Goal: Task Accomplishment & Management: Complete application form

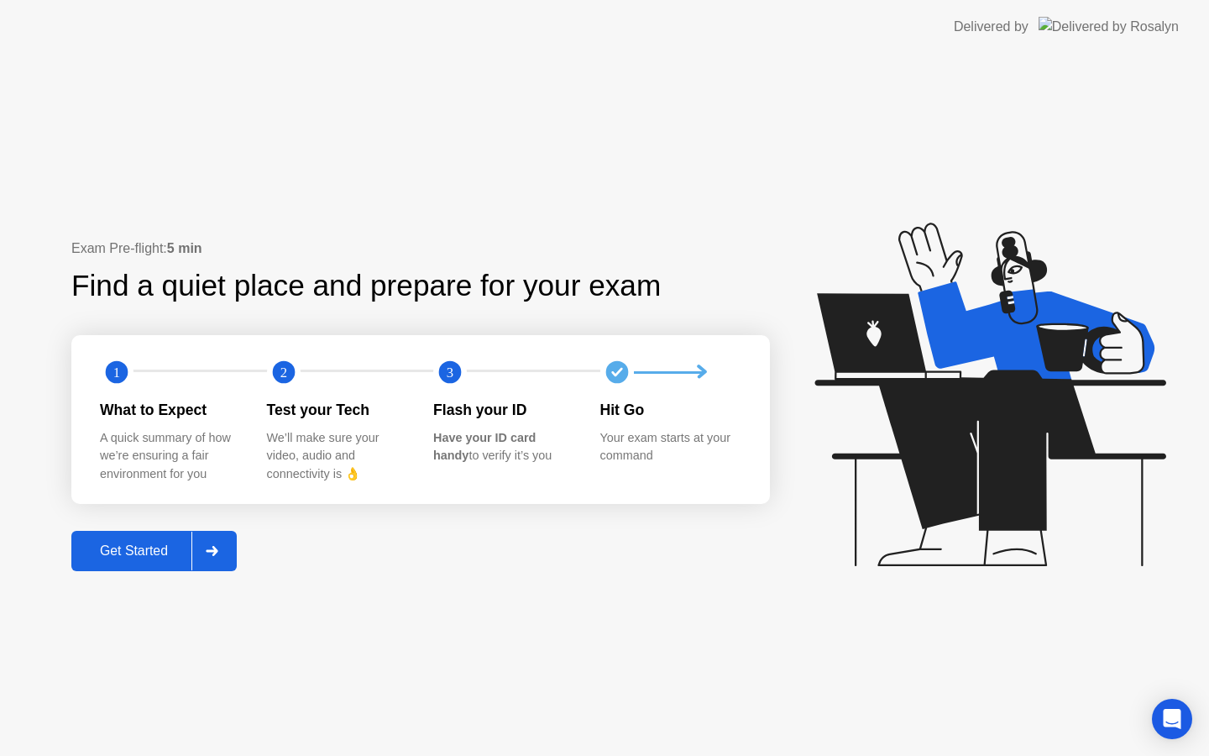
click at [157, 551] on div "Get Started" at bounding box center [133, 550] width 115 height 15
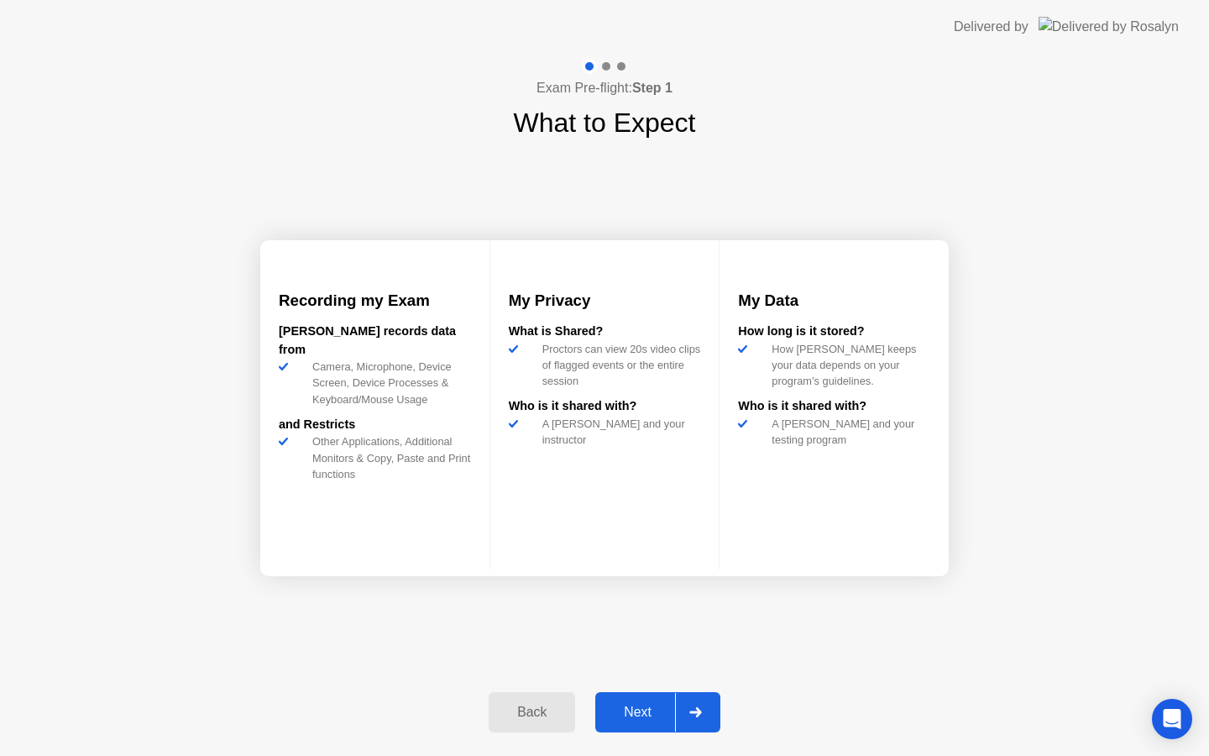
click at [627, 698] on button "Next" at bounding box center [657, 712] width 125 height 40
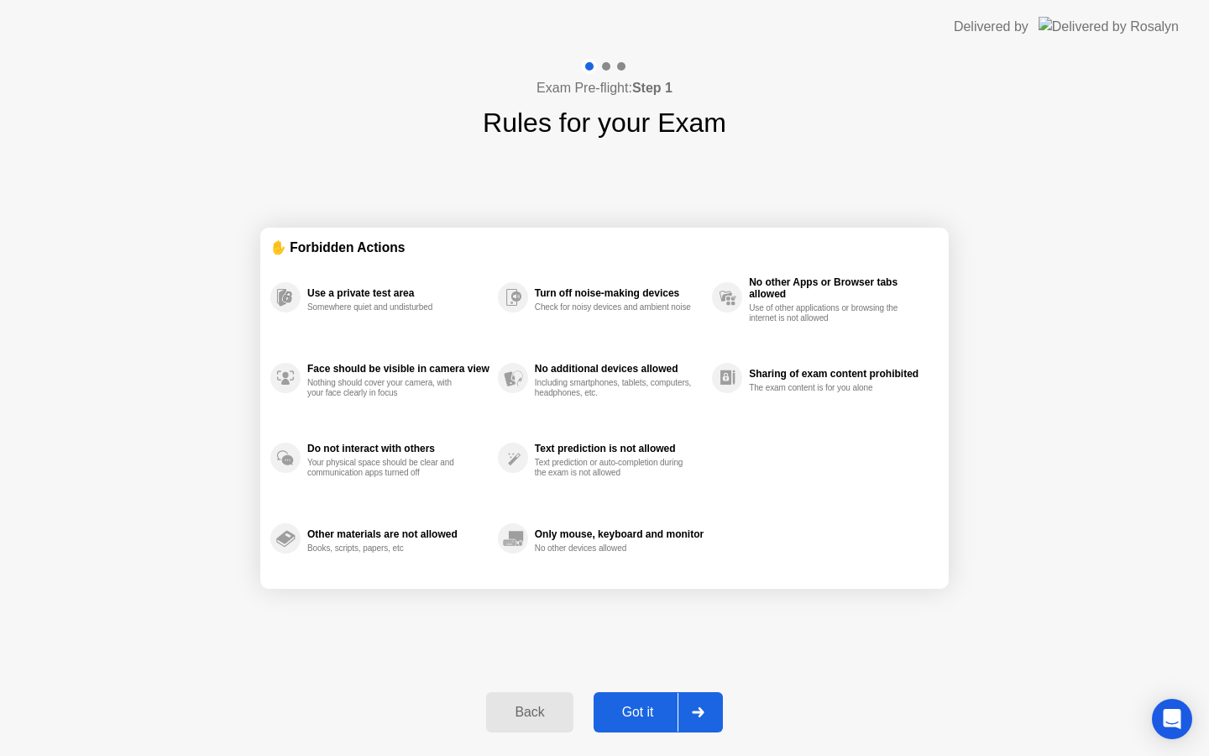
click at [629, 709] on div "Got it" at bounding box center [638, 712] width 79 height 15
select select "**********"
select select "*******"
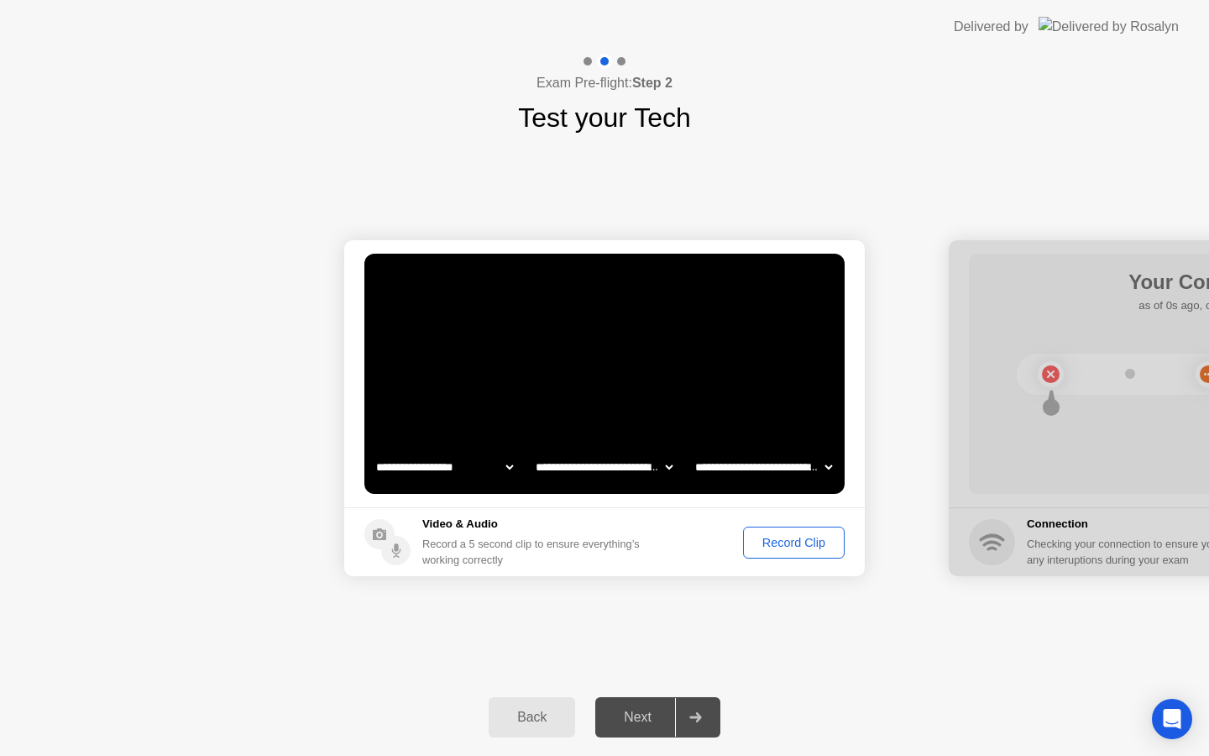
click at [789, 543] on div "Record Clip" at bounding box center [794, 542] width 90 height 13
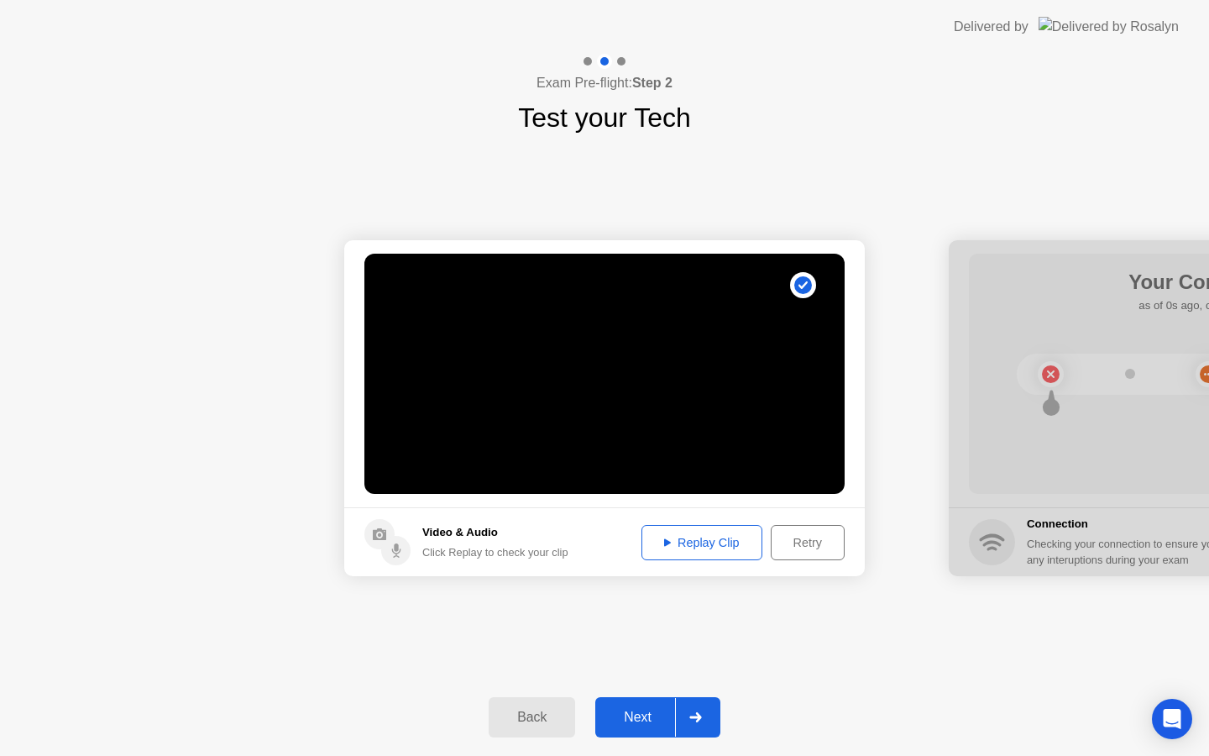
click at [789, 543] on div "Retry" at bounding box center [808, 542] width 62 height 13
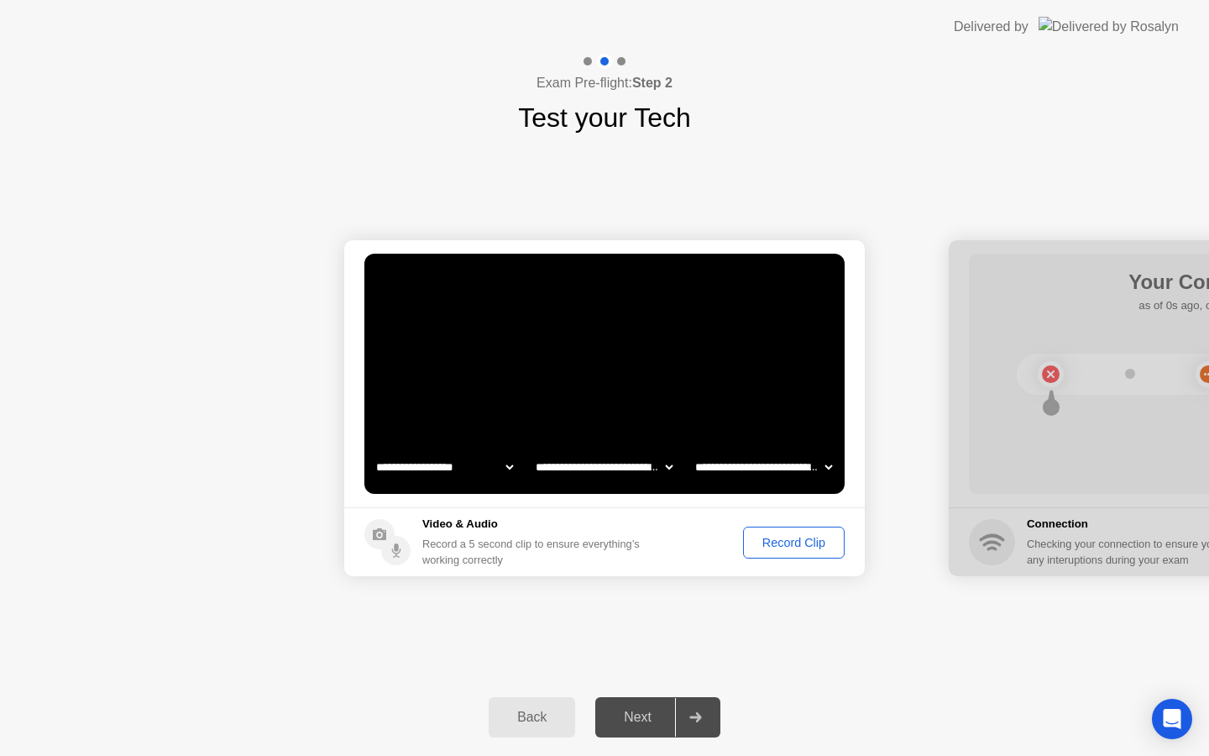
click at [789, 543] on div "Record Clip" at bounding box center [794, 542] width 90 height 13
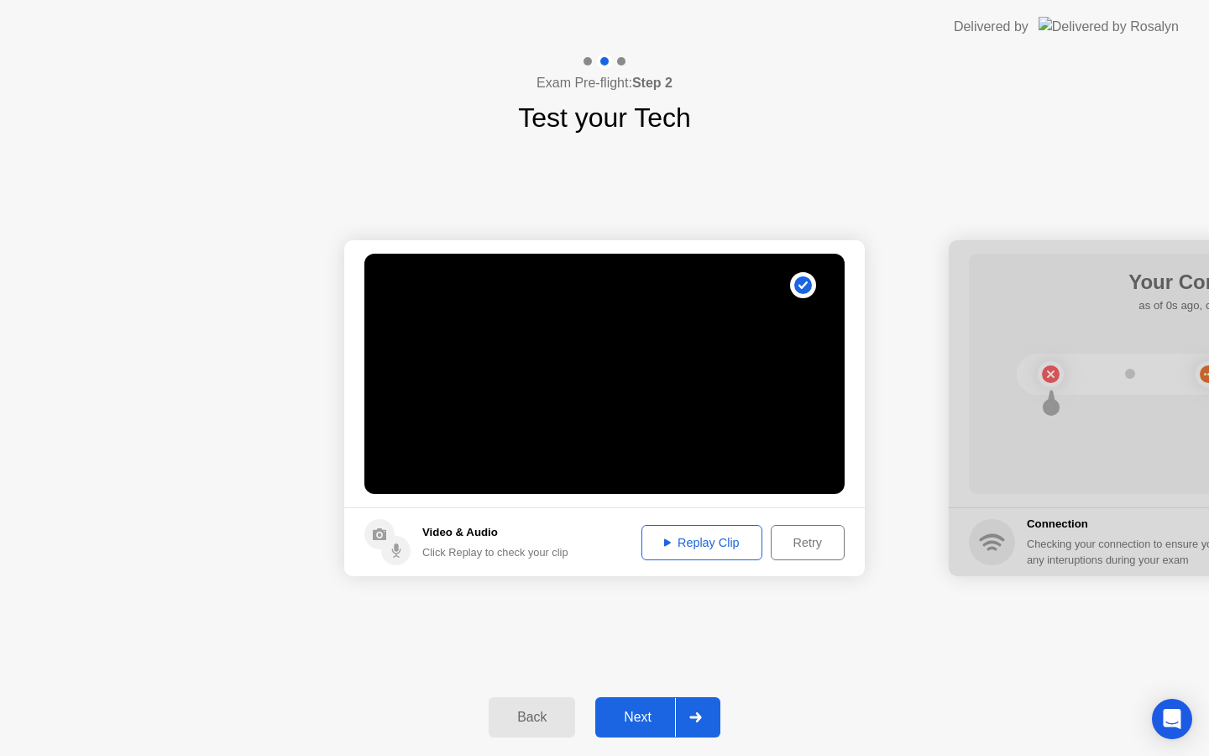
click at [632, 723] on div "Next" at bounding box center [638, 717] width 75 height 15
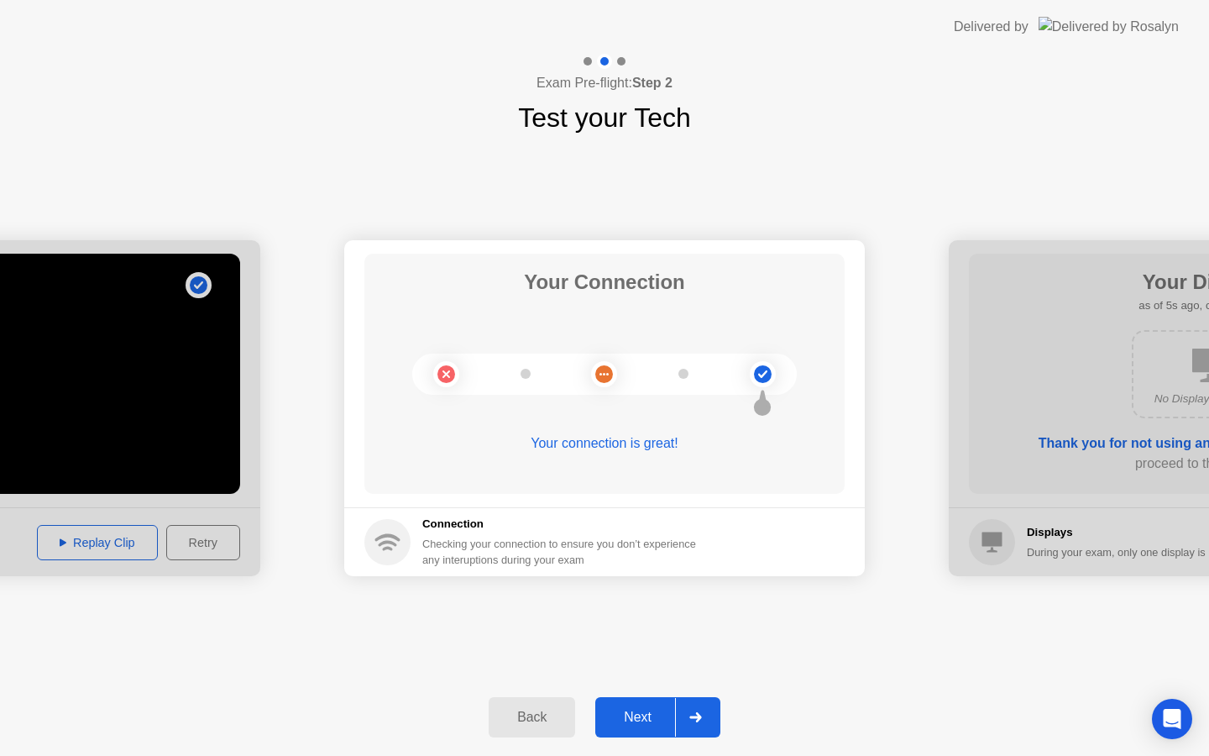
click at [637, 722] on div "Next" at bounding box center [638, 717] width 75 height 15
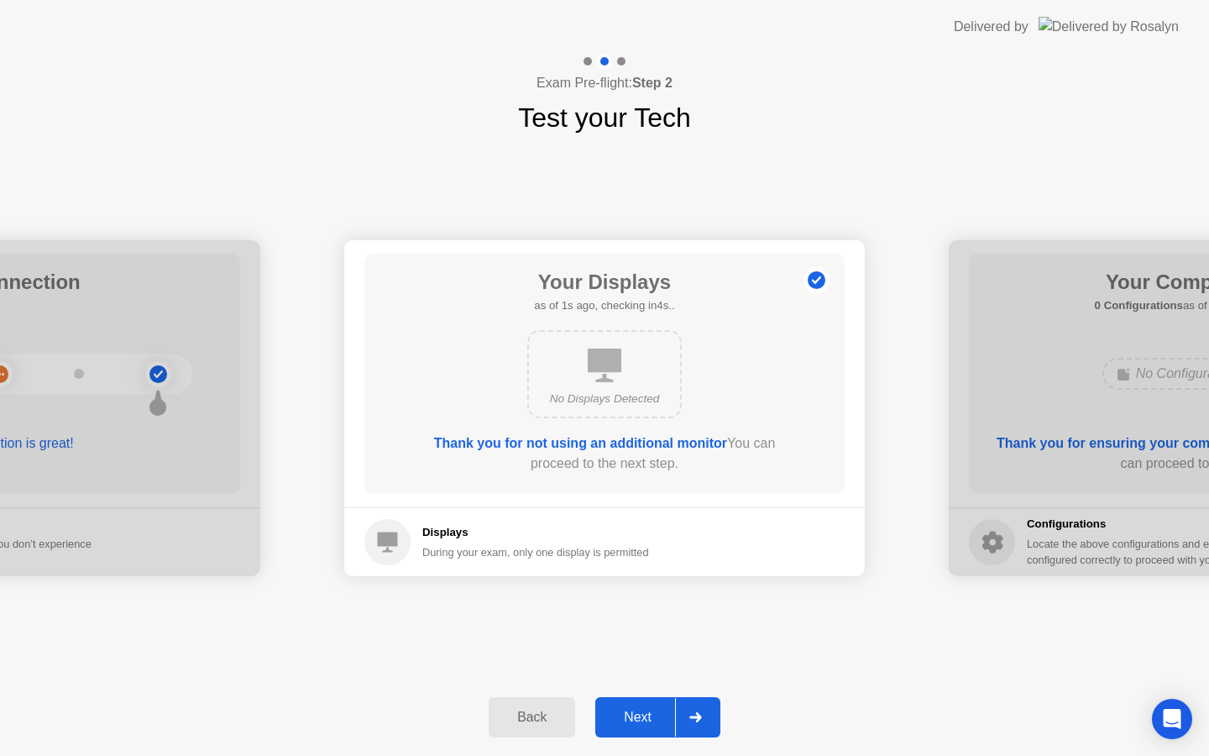
click at [651, 705] on button "Next" at bounding box center [657, 717] width 125 height 40
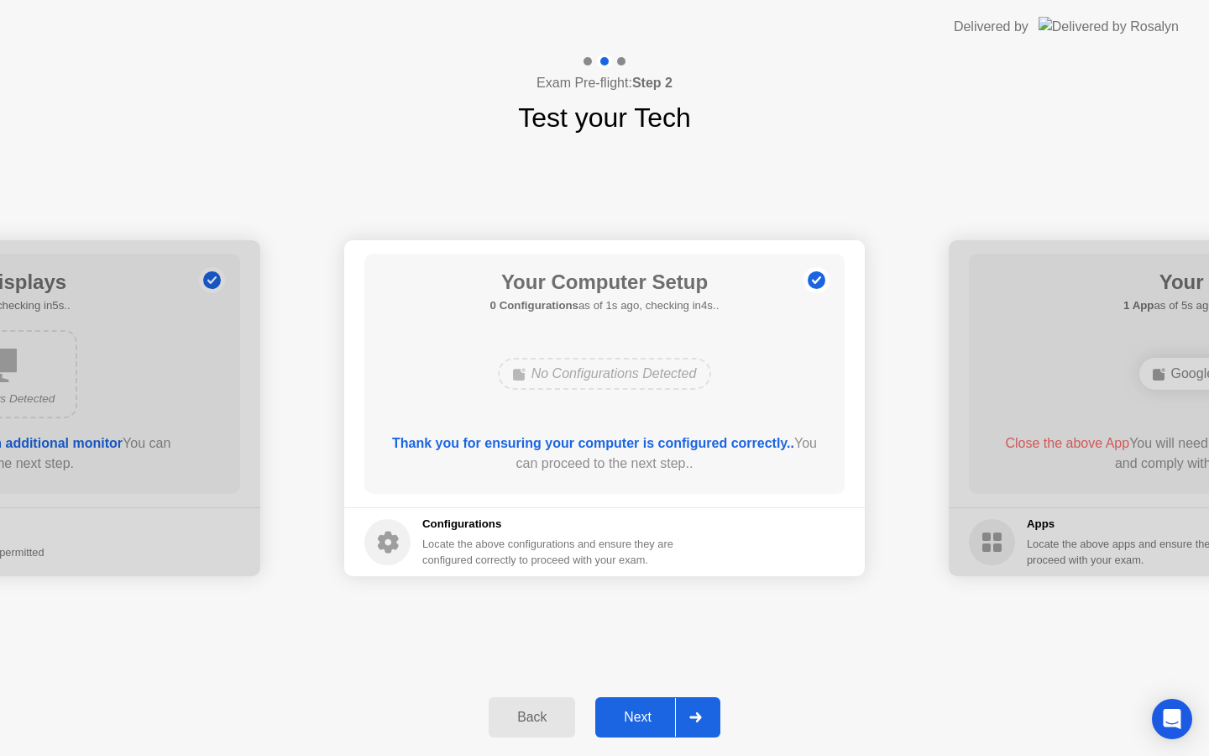
click at [650, 725] on div "Next" at bounding box center [638, 717] width 75 height 15
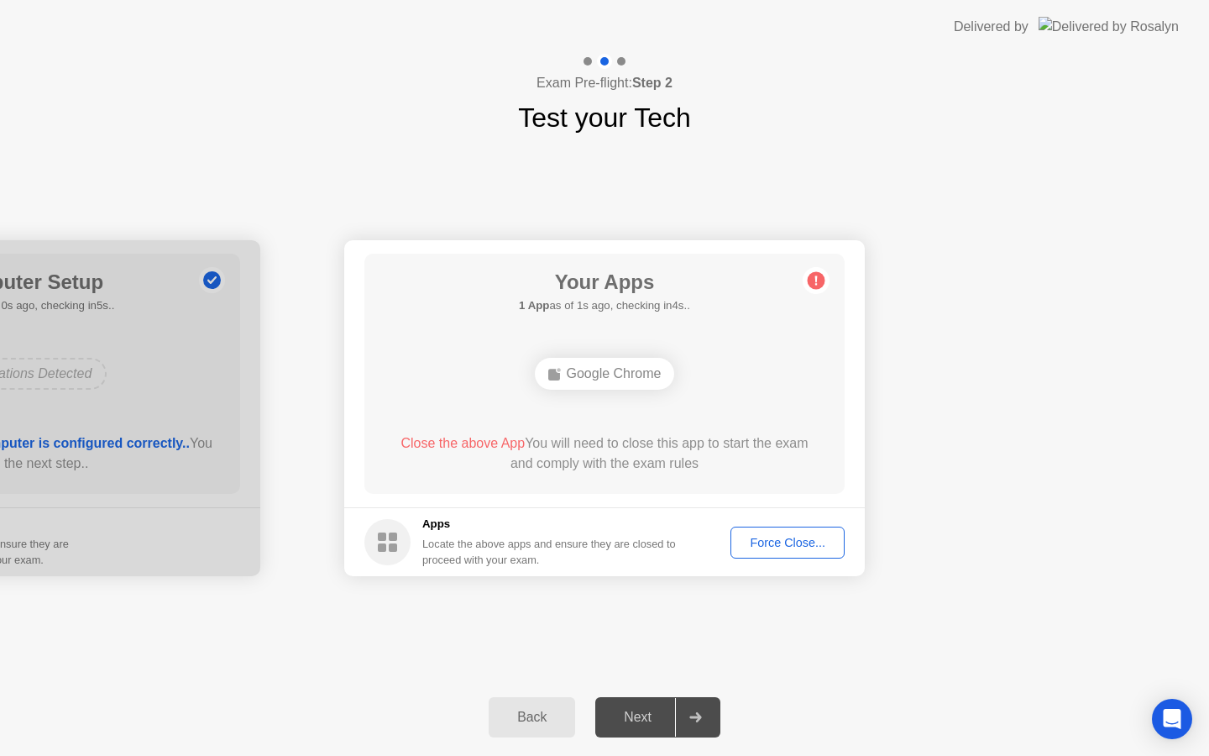
click at [796, 538] on div "Force Close..." at bounding box center [788, 542] width 102 height 13
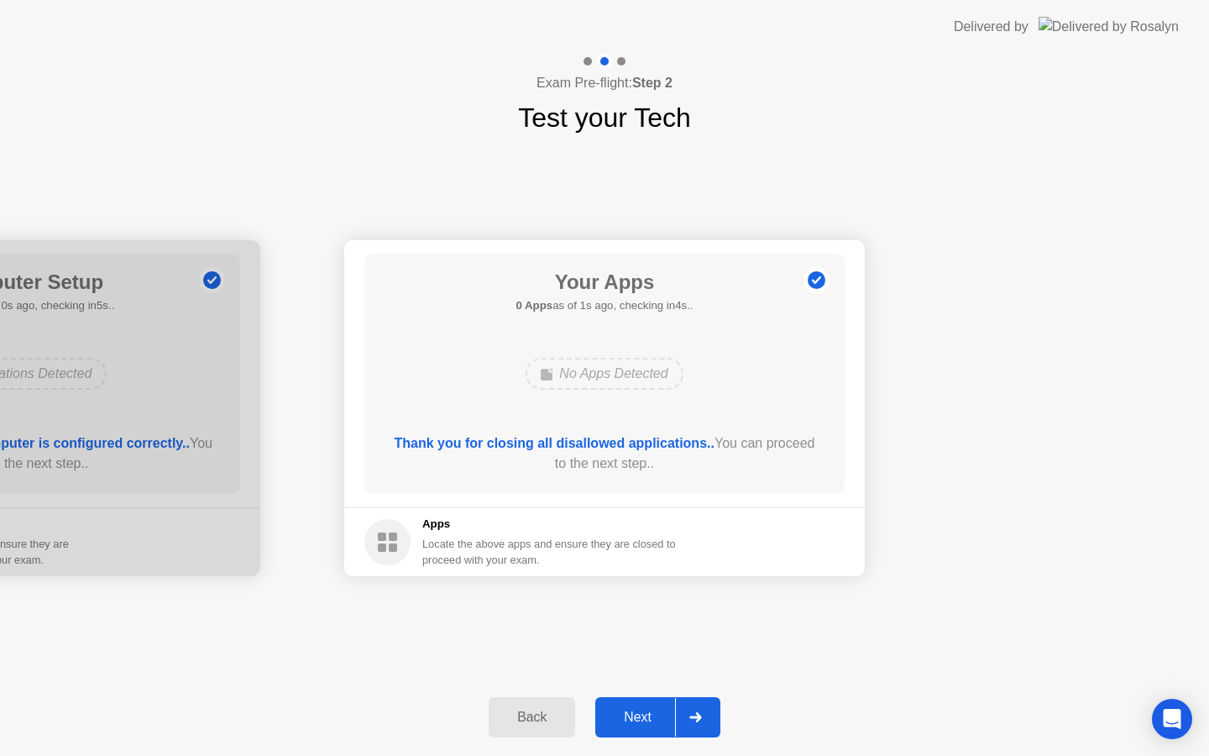
click at [631, 710] on div "Next" at bounding box center [638, 717] width 75 height 15
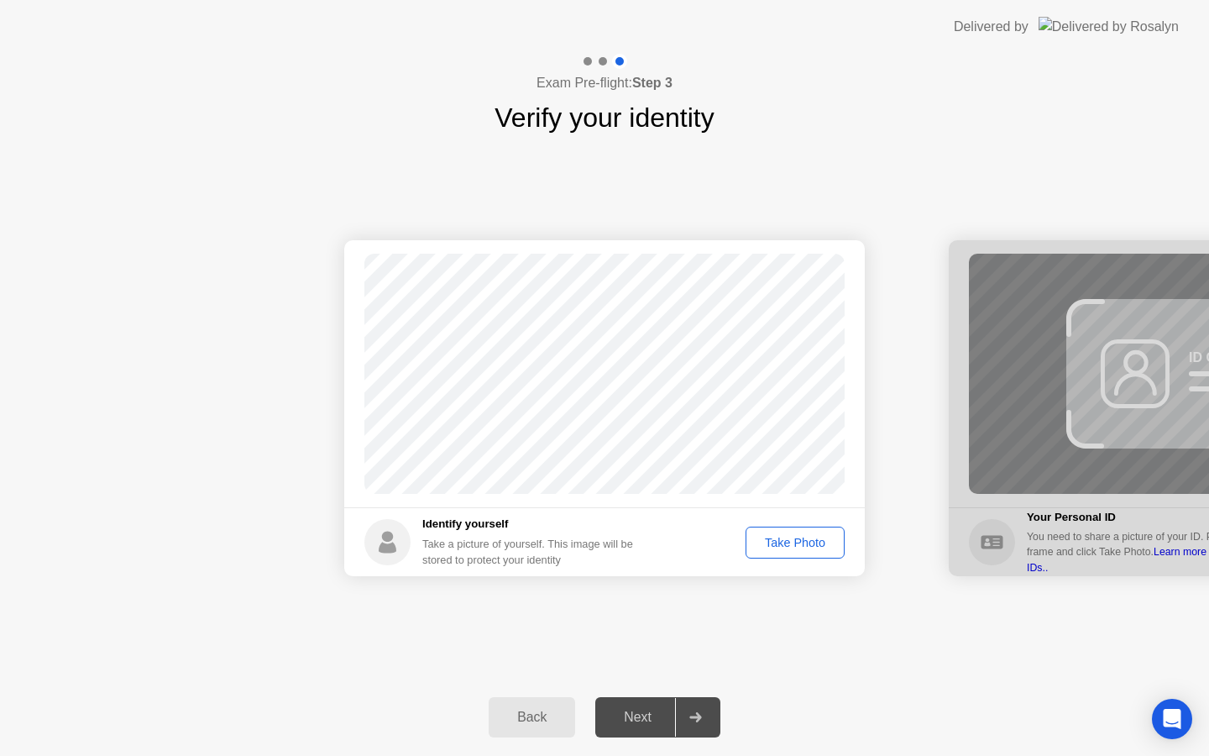
click at [766, 553] on button "Take Photo" at bounding box center [795, 543] width 99 height 32
click at [788, 556] on button "Retake" at bounding box center [806, 543] width 77 height 32
click at [789, 559] on footer "Identify yourself Take a picture of yourself. This image will be stored to prot…" at bounding box center [604, 541] width 521 height 69
click at [784, 554] on button "Take Photo" at bounding box center [795, 543] width 99 height 32
click at [643, 714] on div "Next" at bounding box center [638, 717] width 75 height 15
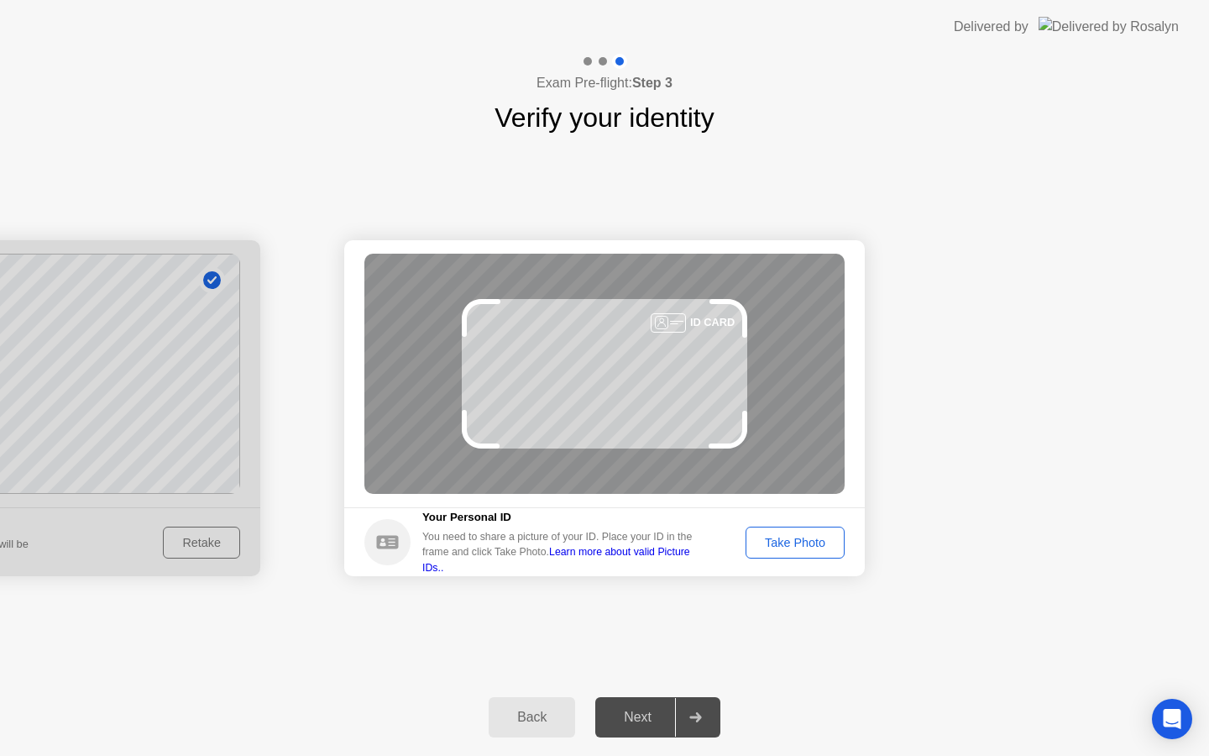
click at [769, 552] on button "Take Photo" at bounding box center [795, 543] width 99 height 32
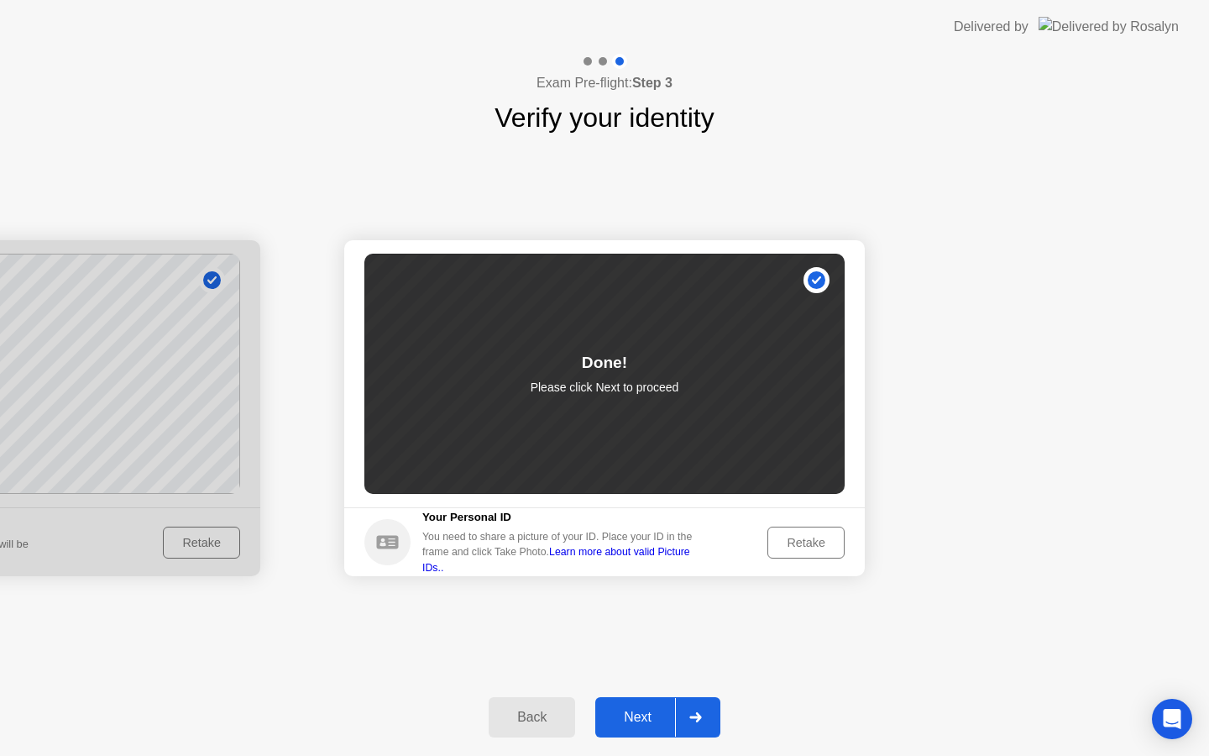
click at [631, 721] on div "Next" at bounding box center [638, 717] width 75 height 15
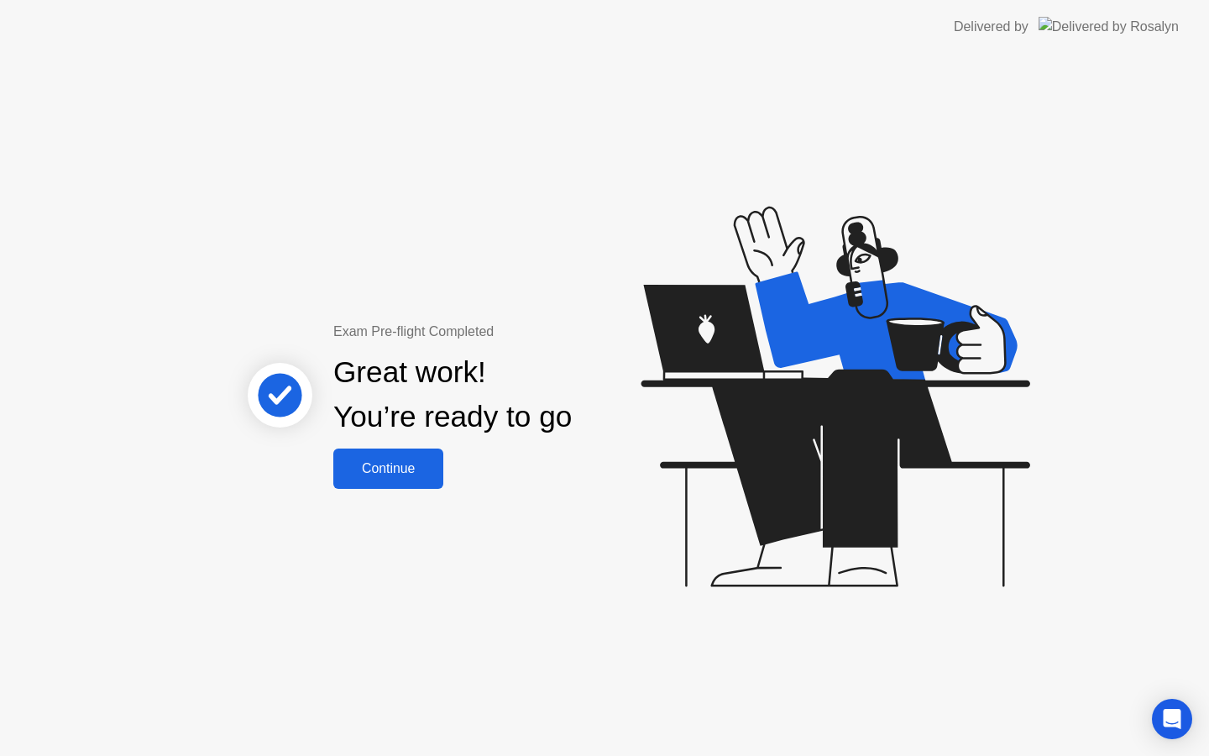
click at [392, 482] on button "Continue" at bounding box center [388, 468] width 110 height 40
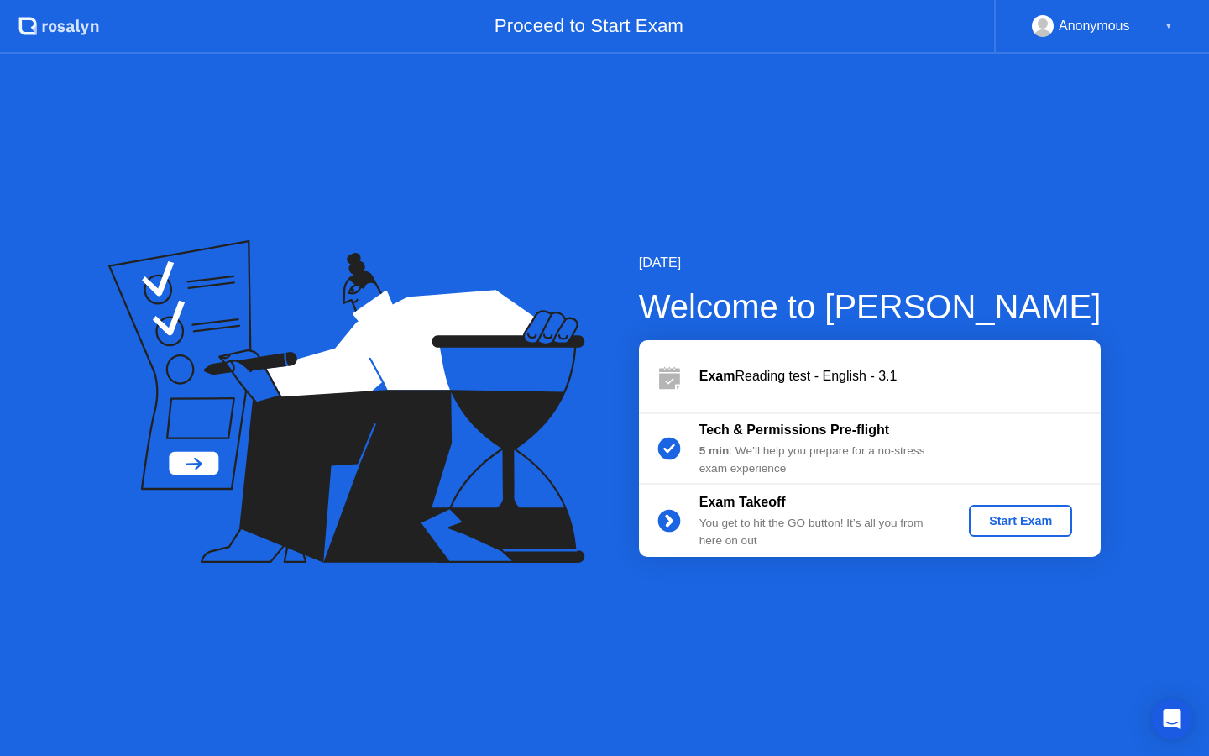
click at [1005, 522] on div "Start Exam" at bounding box center [1021, 520] width 90 height 13
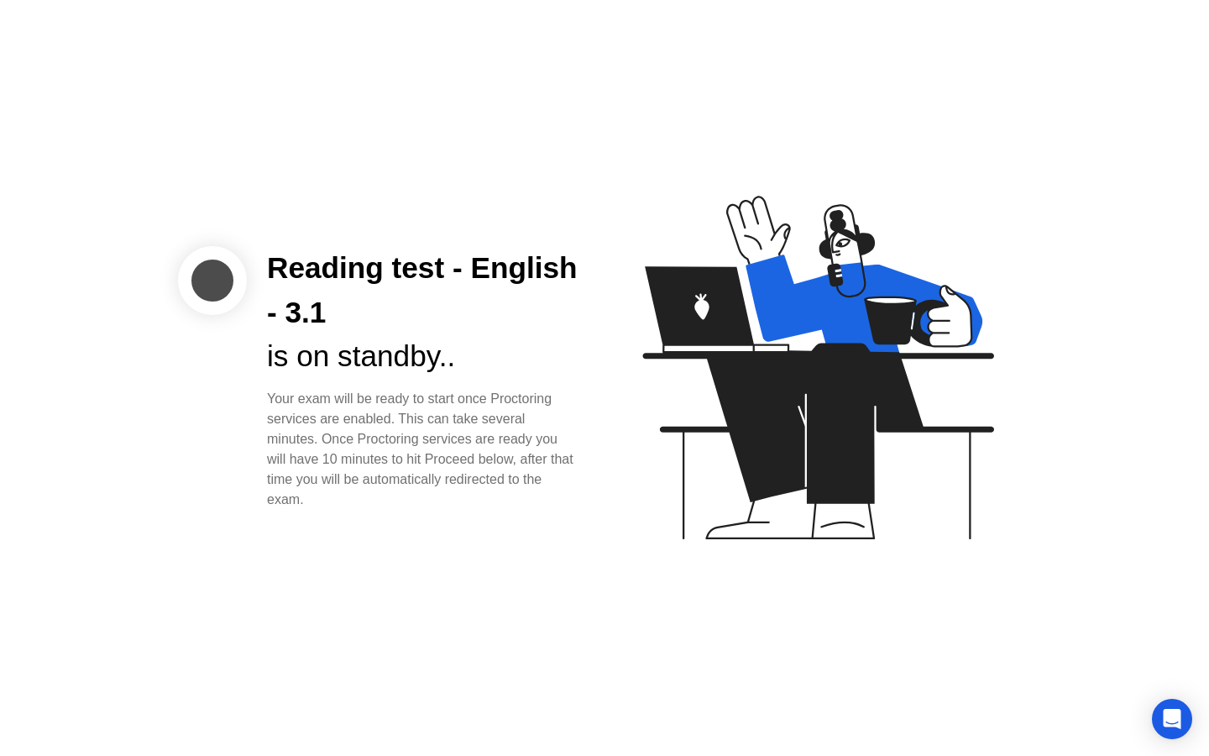
click at [433, 433] on div "Your exam will be ready to start once Proctoring services are enabled. This can…" at bounding box center [422, 449] width 311 height 121
click at [342, 376] on div "is on standby.." at bounding box center [422, 356] width 311 height 45
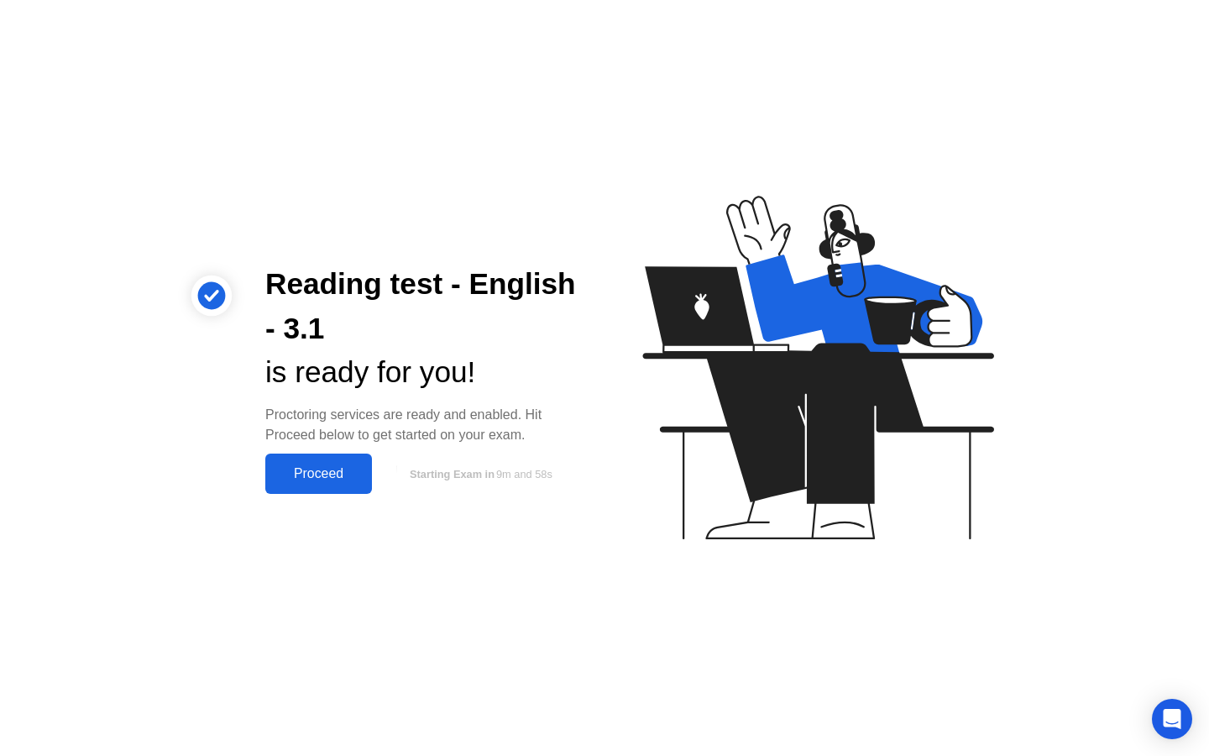
click at [329, 468] on div "Proceed" at bounding box center [318, 473] width 97 height 15
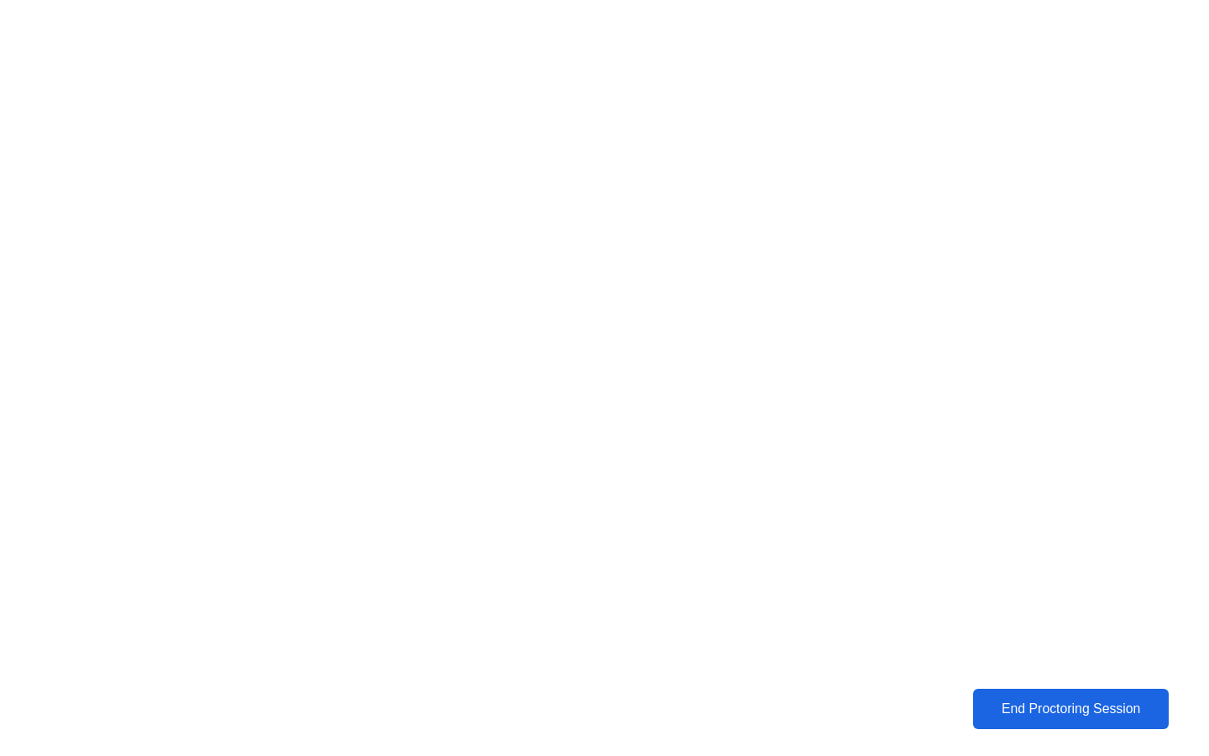
click at [1016, 711] on div "End Proctoring Session" at bounding box center [1071, 708] width 187 height 15
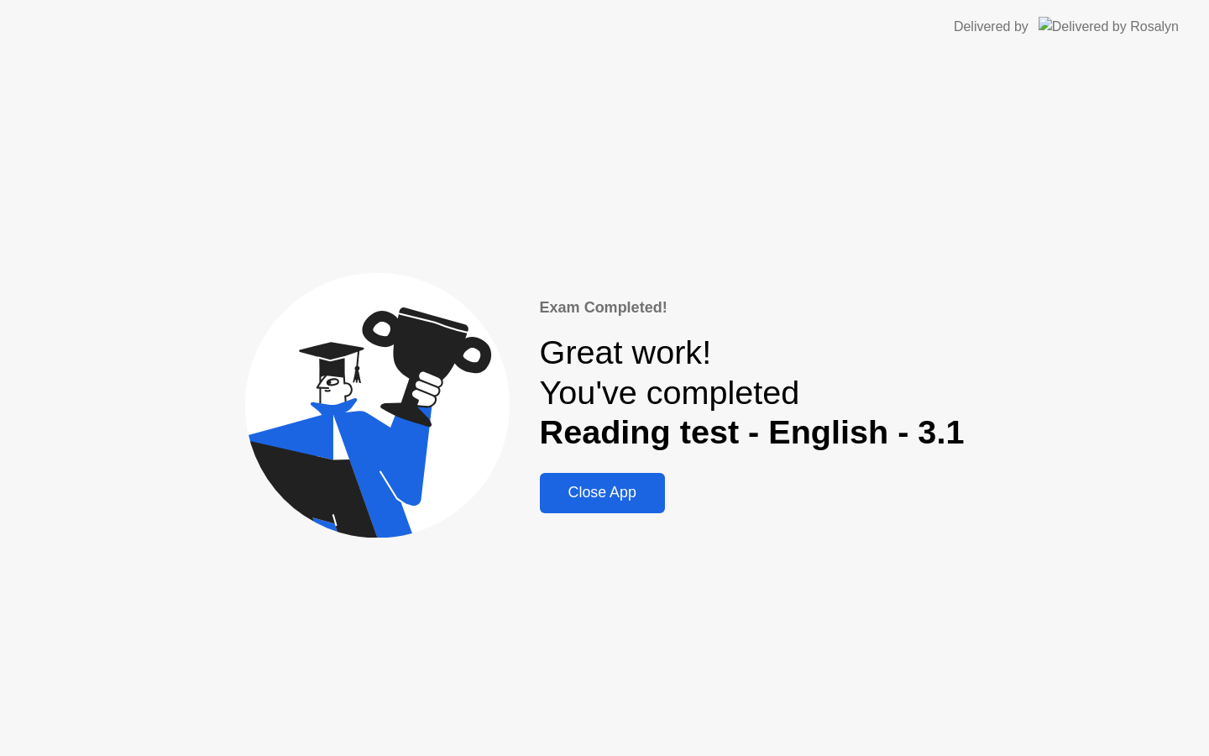
click at [601, 485] on div "Close App" at bounding box center [602, 493] width 115 height 18
